Goal: Entertainment & Leisure: Consume media (video, audio)

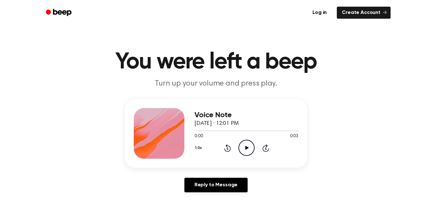
click at [243, 149] on icon "Play Audio" at bounding box center [247, 148] width 16 height 16
click at [241, 147] on icon "Play Audio" at bounding box center [247, 148] width 16 height 16
click at [249, 143] on icon "Play Audio" at bounding box center [247, 148] width 16 height 16
click at [243, 150] on icon "Play Audio" at bounding box center [247, 148] width 16 height 16
